Goal: Information Seeking & Learning: Compare options

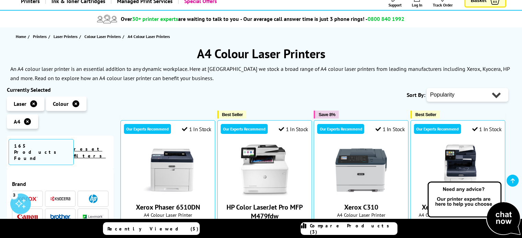
scroll to position [39, 0]
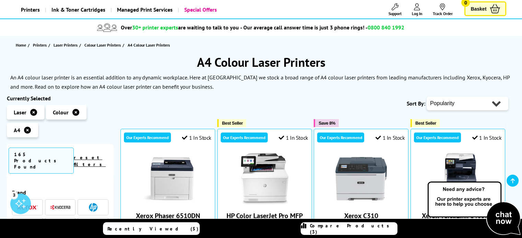
click at [493, 103] on select "Popularity Rating Price - Low to High Price - High to Low Running Costs - Low t…" at bounding box center [467, 104] width 82 height 14
select select "Price Ascending"
click at [426, 97] on select "Popularity Rating Price - Low to High Price - High to Low Running Costs - Low t…" at bounding box center [467, 104] width 82 height 14
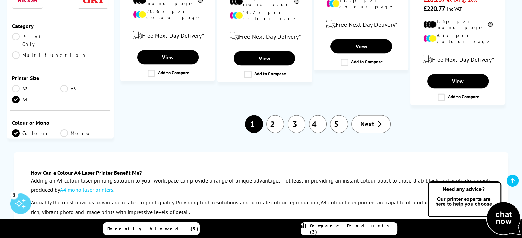
scroll to position [839, 0]
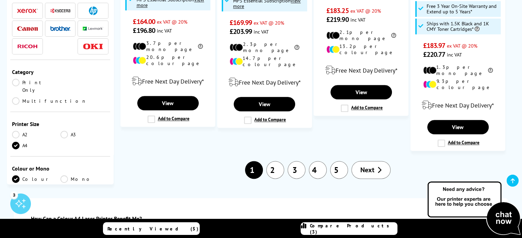
click at [373, 166] on span "Next" at bounding box center [367, 170] width 14 height 9
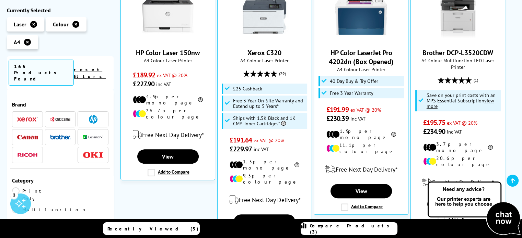
scroll to position [38, 0]
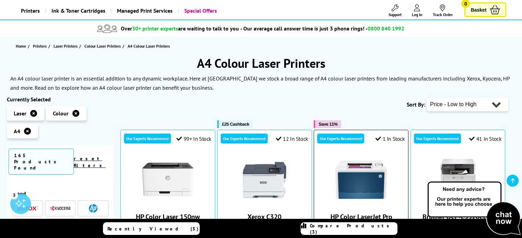
click at [367, 183] on img at bounding box center [360, 179] width 51 height 51
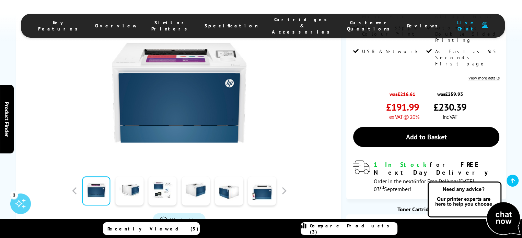
scroll to position [165, 0]
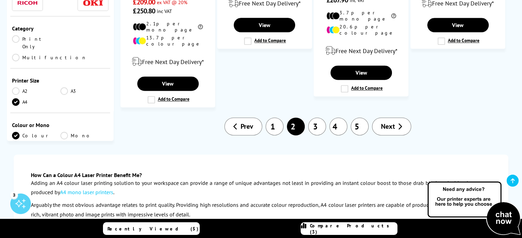
scroll to position [936, 0]
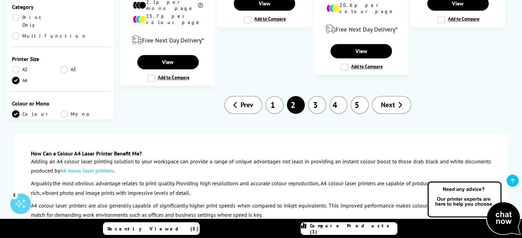
click at [400, 102] on icon at bounding box center [400, 105] width 4 height 7
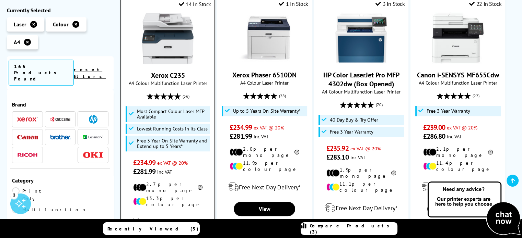
scroll to position [460, 0]
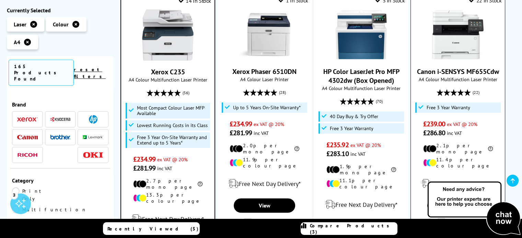
click at [474, 67] on link "Canon i-SENSYS MF655Cdw" at bounding box center [458, 71] width 82 height 9
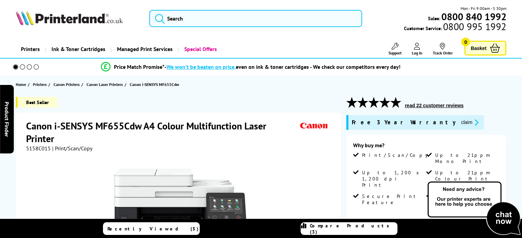
click at [474, 61] on div "Price Match Promise* - We won’t be beaten on price, even on ink & toner cartrid…" at bounding box center [261, 67] width 522 height 17
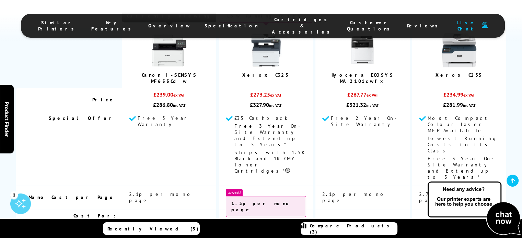
scroll to position [623, 0]
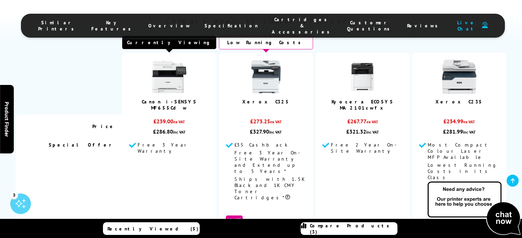
click at [265, 80] on img at bounding box center [266, 77] width 34 height 34
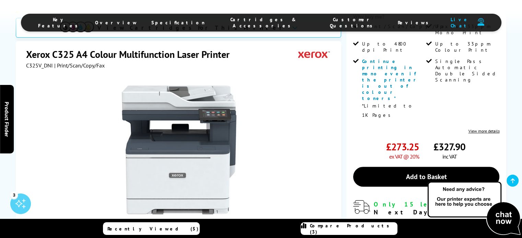
scroll to position [181, 0]
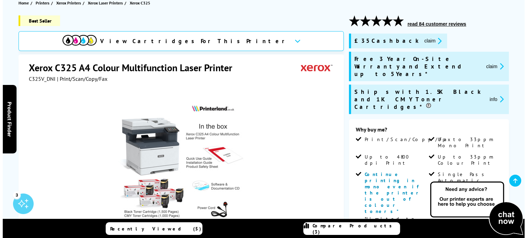
scroll to position [112, 0]
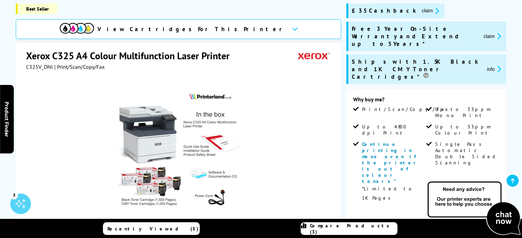
click at [433, 13] on icon "promo-description" at bounding box center [436, 10] width 6 height 7
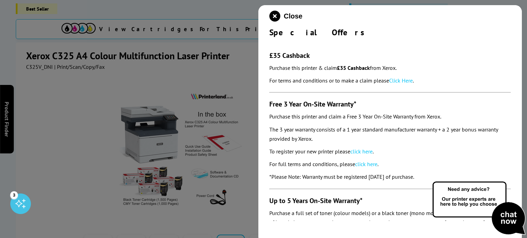
click at [404, 80] on link "Click Here" at bounding box center [401, 80] width 24 height 7
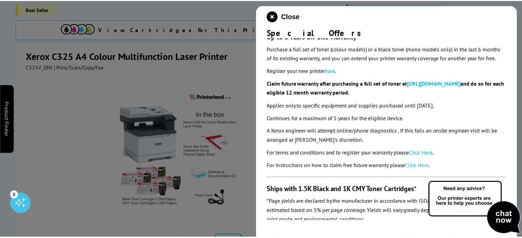
scroll to position [172, 0]
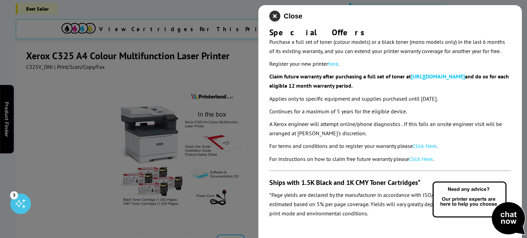
click at [277, 13] on icon "close modal" at bounding box center [274, 16] width 11 height 11
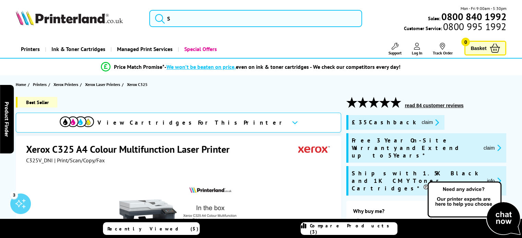
scroll to position [50, 0]
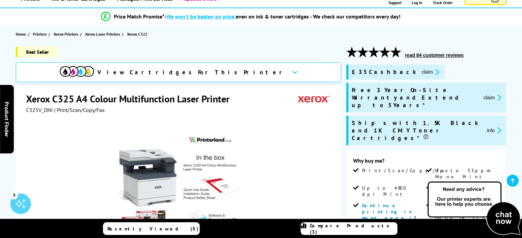
click at [231, 75] on div "View Cartridges For This Printer" at bounding box center [178, 72] width 325 height 20
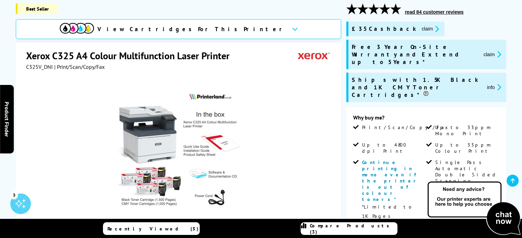
scroll to position [132, 0]
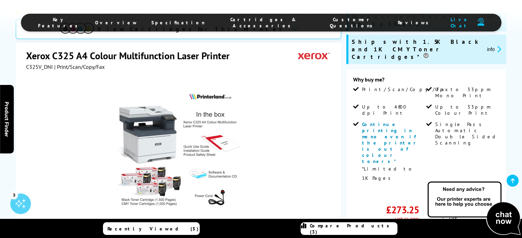
click at [483, 192] on link "View more details" at bounding box center [483, 194] width 31 height 5
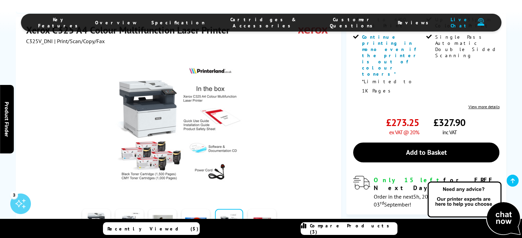
scroll to position [0, 0]
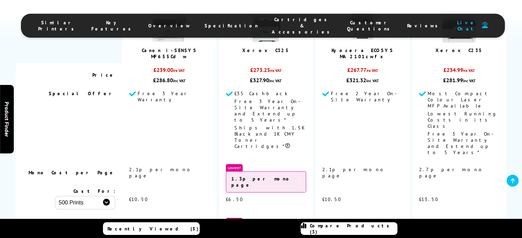
scroll to position [623, 0]
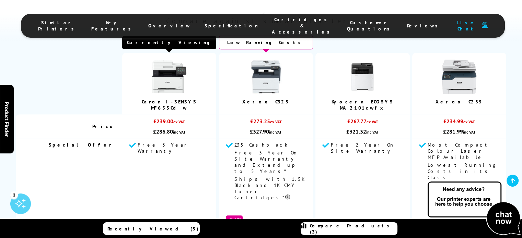
click at [271, 83] on img at bounding box center [266, 77] width 34 height 34
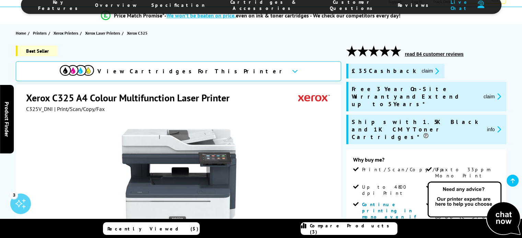
scroll to position [92, 0]
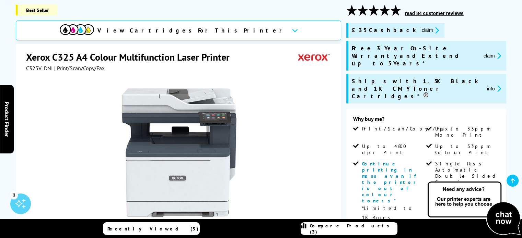
click at [483, 231] on link "View more details" at bounding box center [483, 233] width 31 height 5
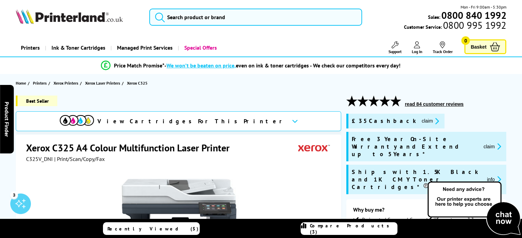
scroll to position [0, 0]
